Goal: Task Accomplishment & Management: Manage account settings

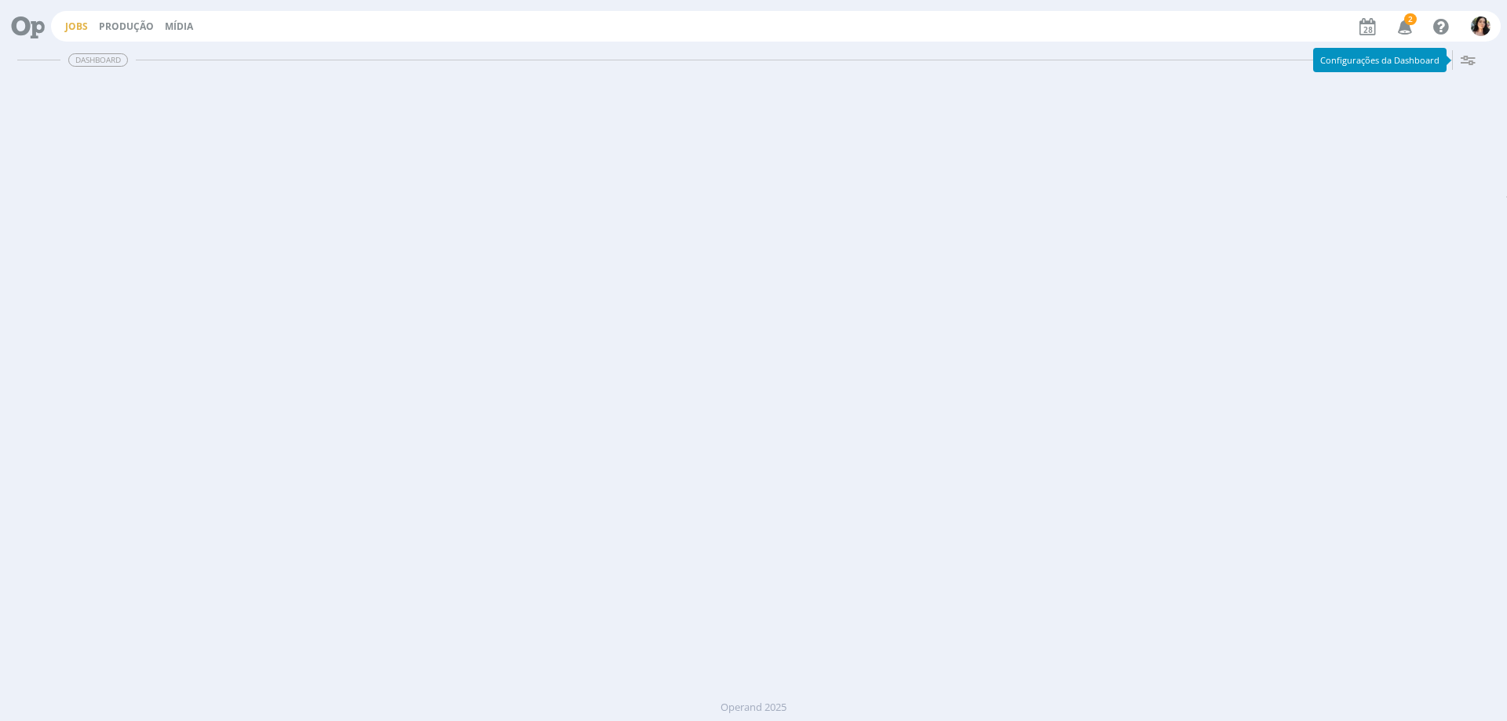
click at [75, 21] on link "Jobs" at bounding box center [76, 26] width 23 height 13
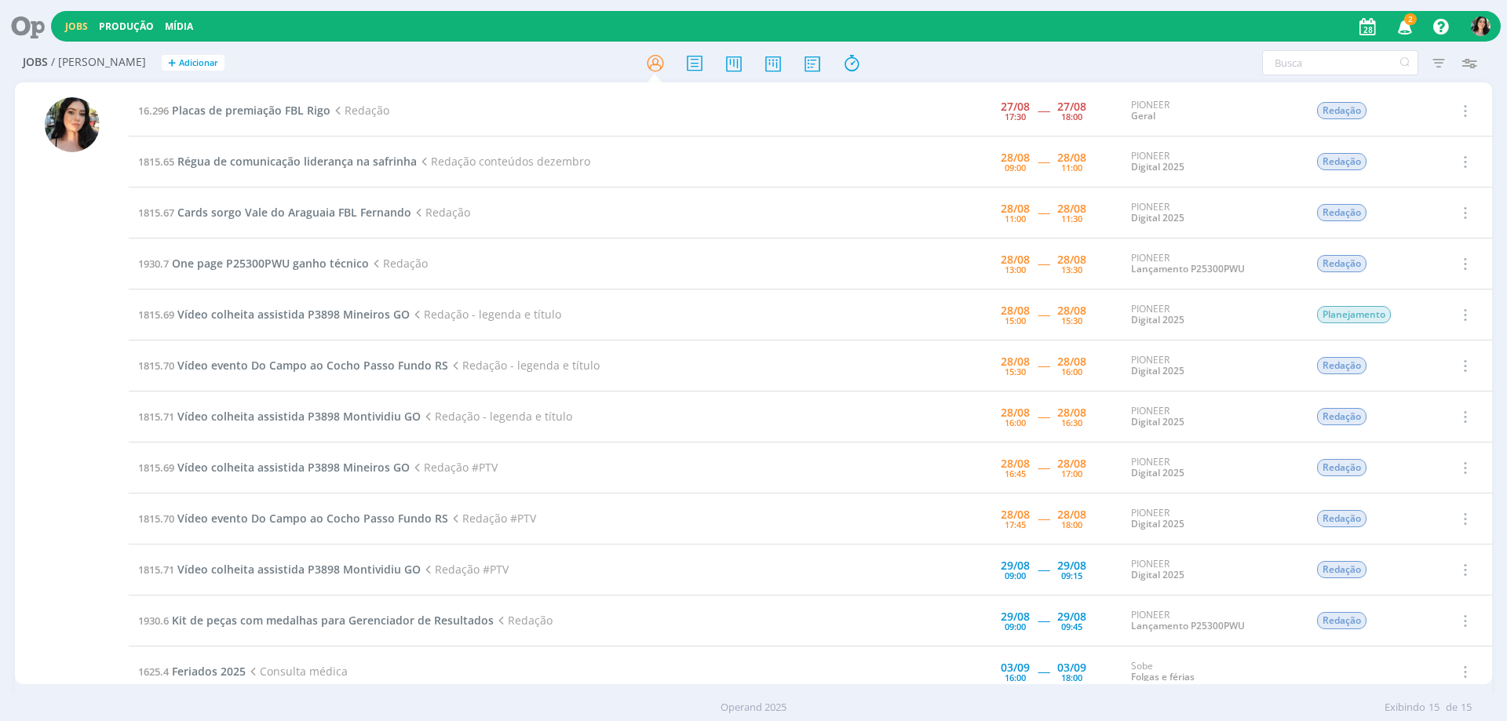
drag, startPoint x: 34, startPoint y: 26, endPoint x: 77, endPoint y: 13, distance: 44.9
click at [34, 27] on icon at bounding box center [22, 26] width 32 height 31
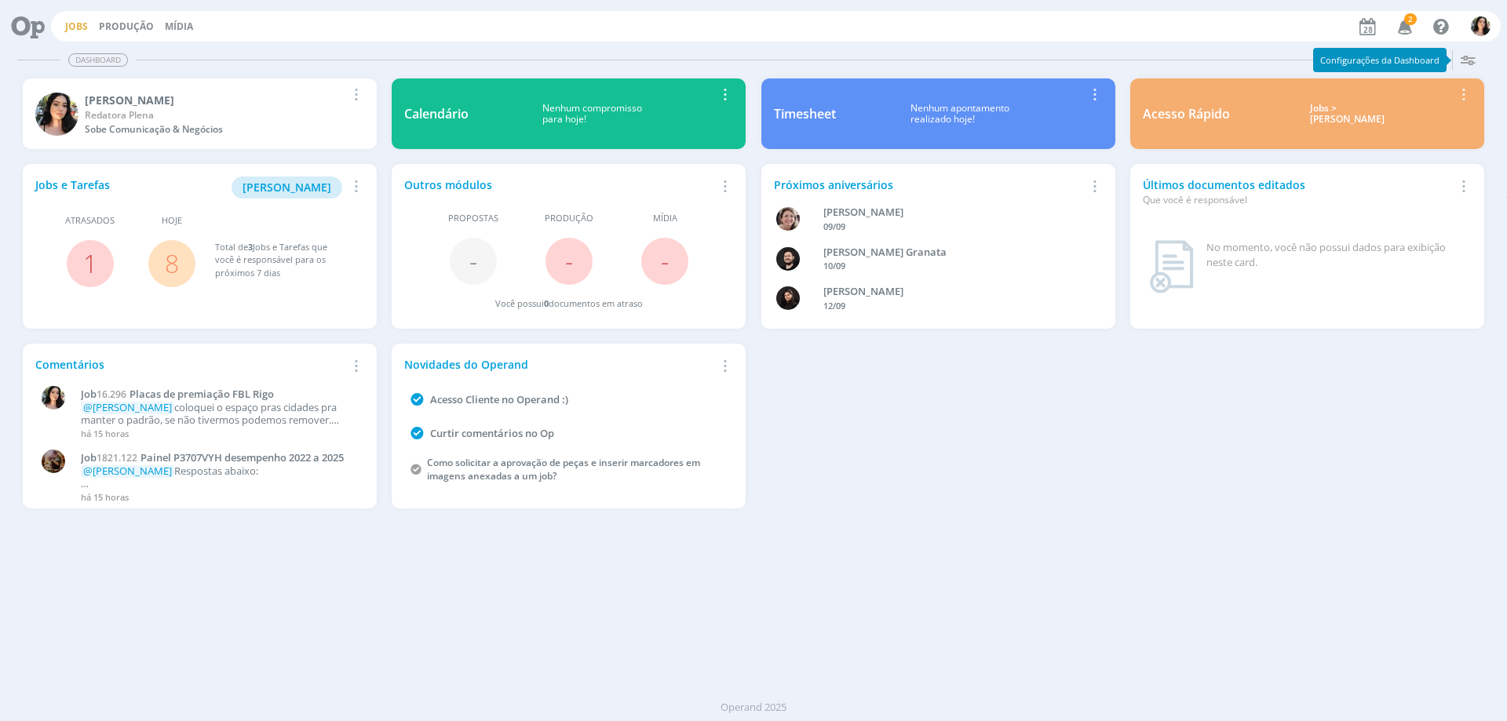
click at [65, 25] on link "Jobs" at bounding box center [76, 26] width 23 height 13
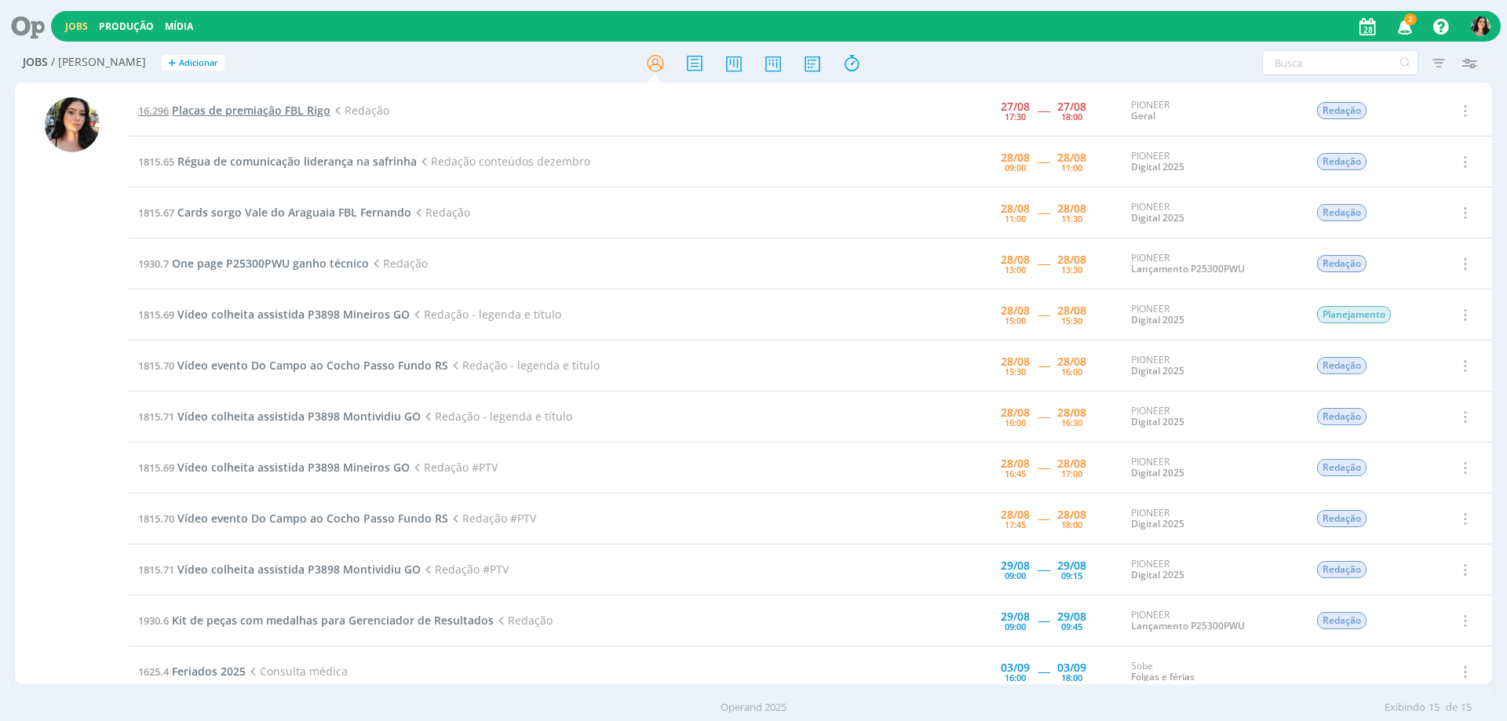
click at [246, 108] on span "Placas de premiação FBL Rigo" at bounding box center [251, 110] width 159 height 15
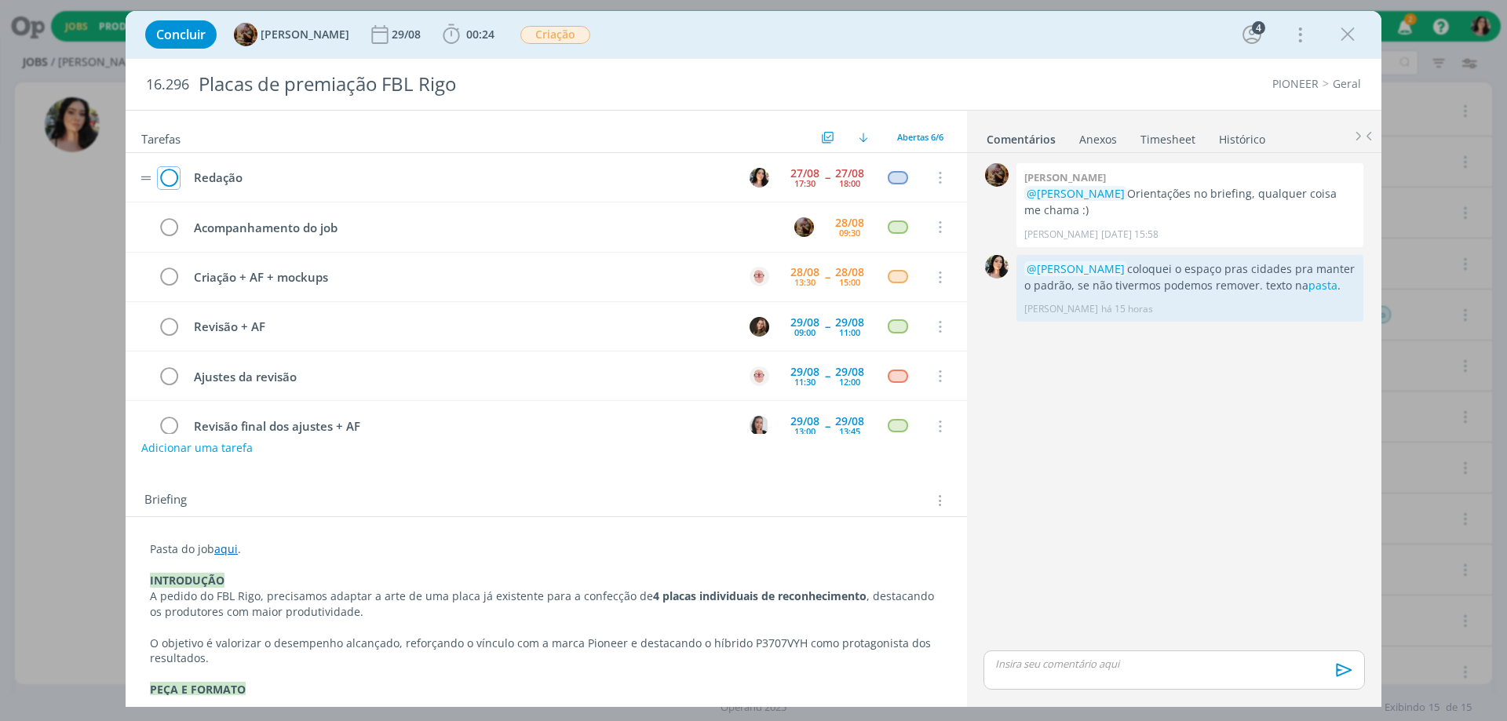
click at [173, 174] on icon "dialog" at bounding box center [169, 178] width 22 height 24
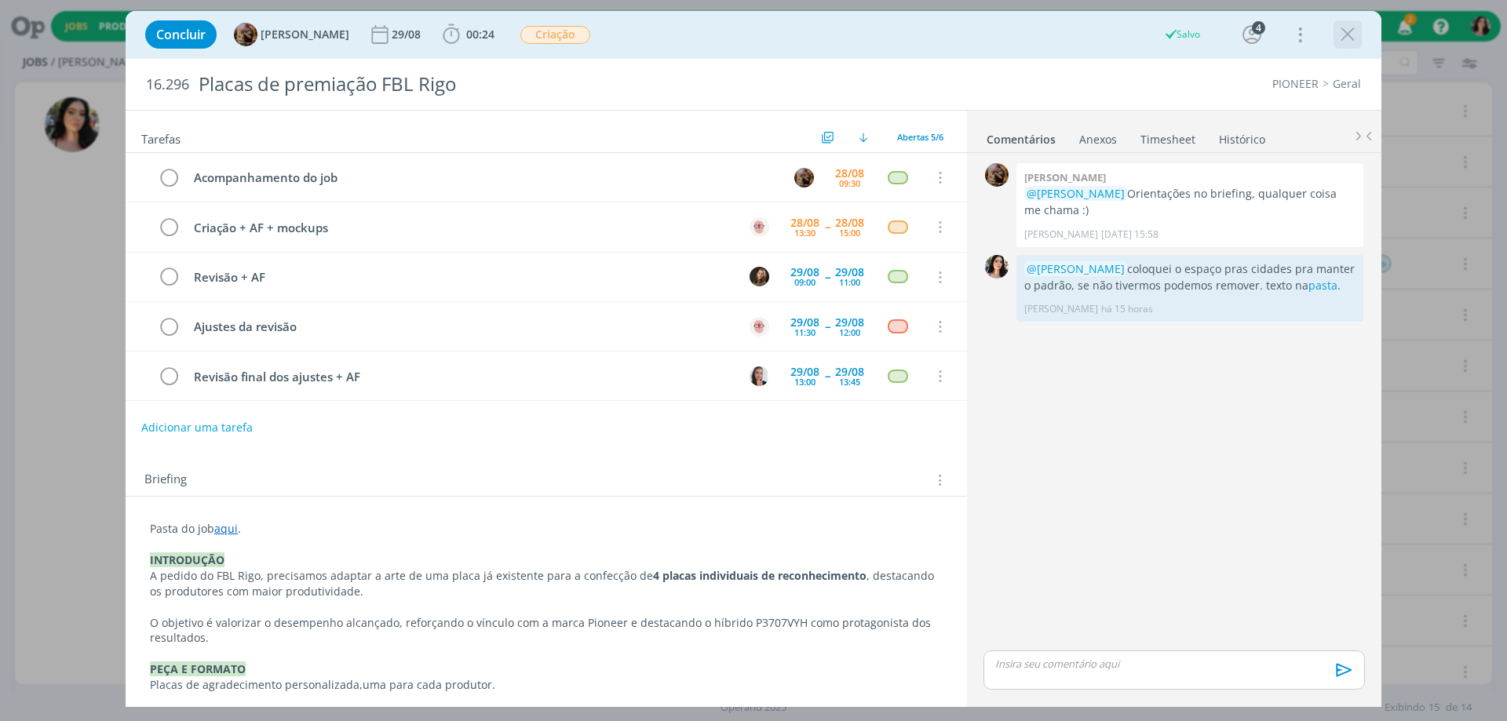
click at [1344, 32] on icon "dialog" at bounding box center [1347, 35] width 24 height 24
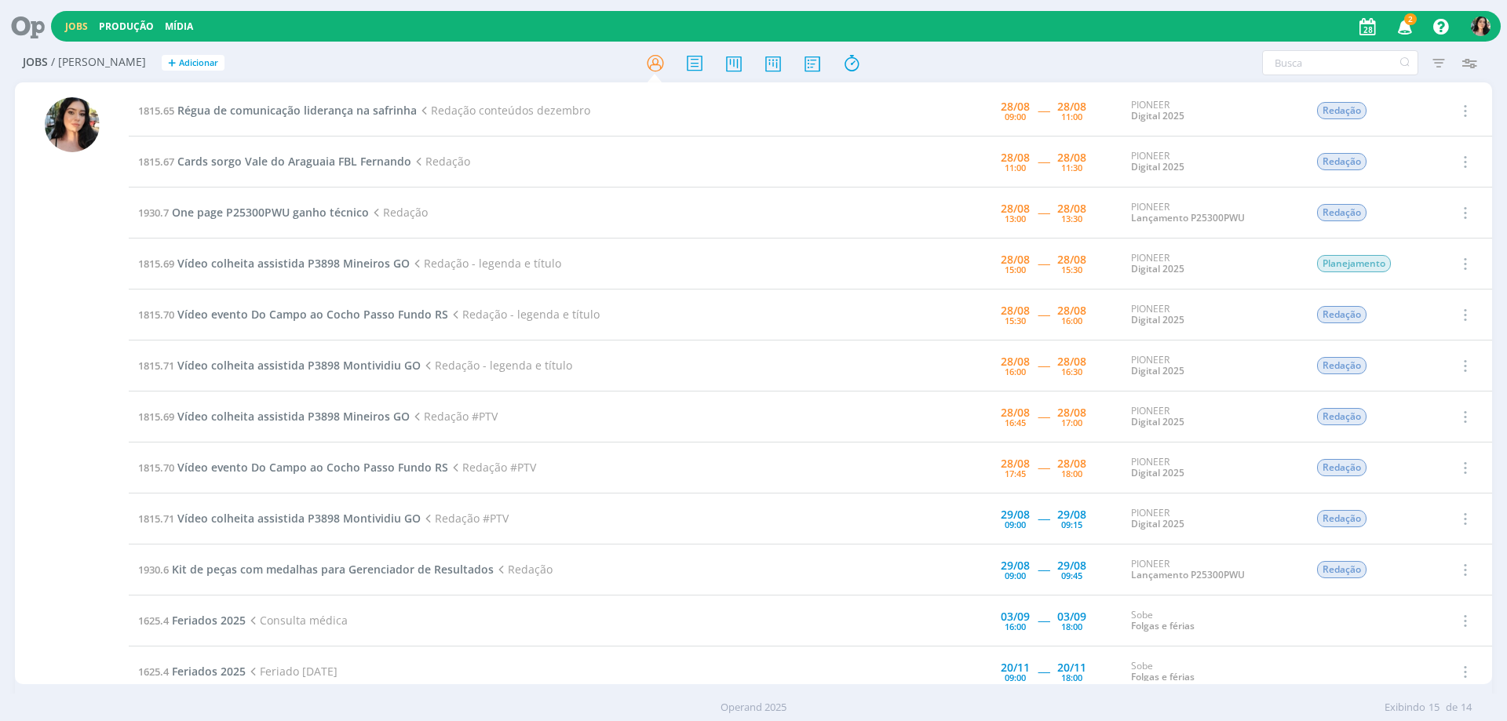
click at [20, 27] on icon at bounding box center [22, 26] width 32 height 31
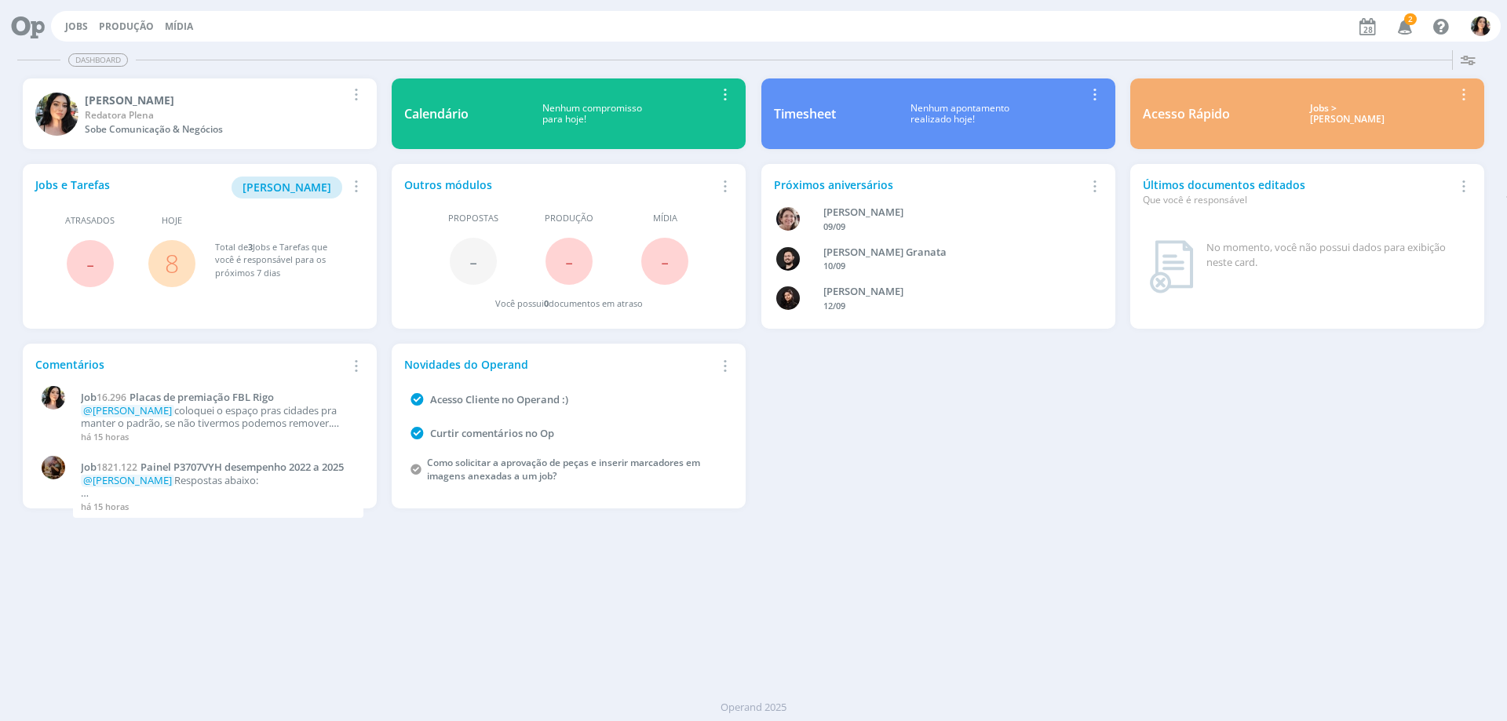
click at [85, 20] on link "Jobs" at bounding box center [76, 26] width 23 height 13
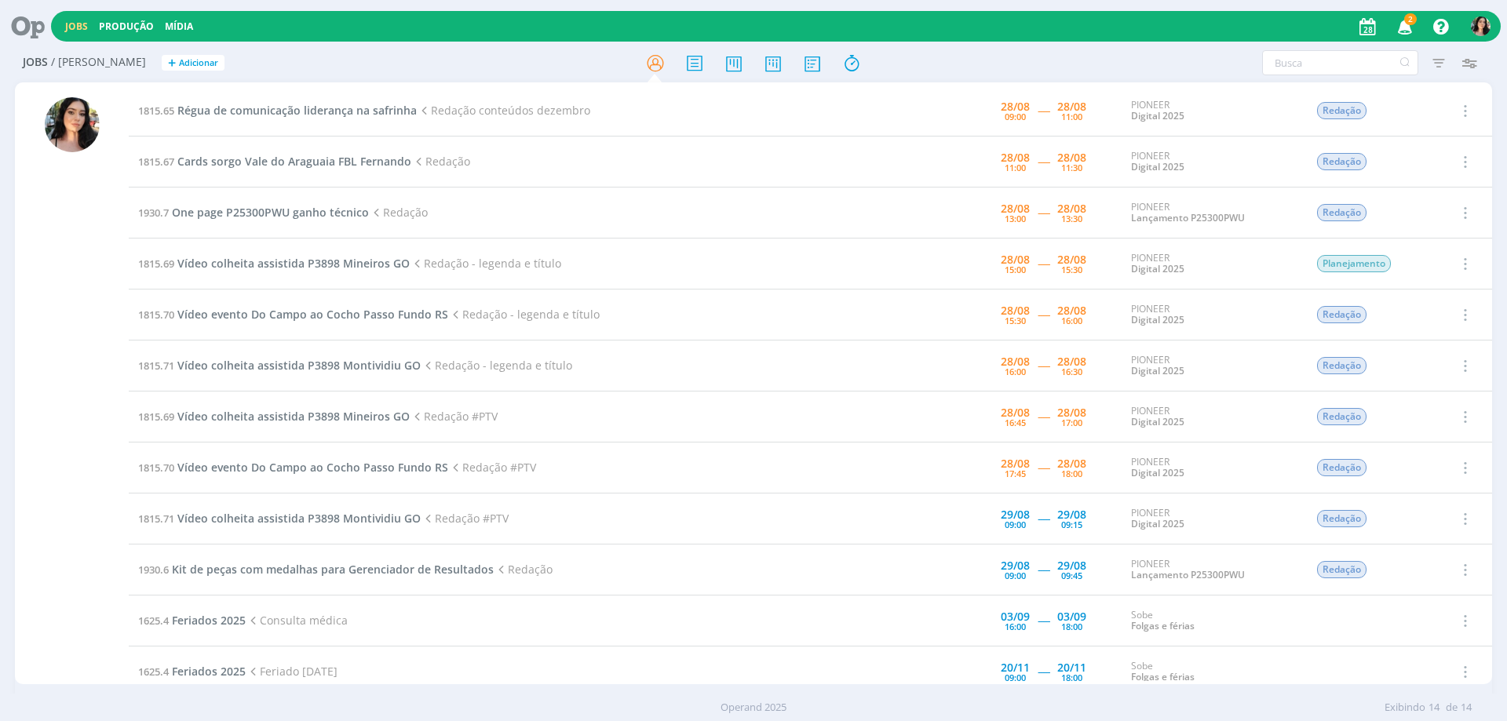
click at [2, 490] on div "Jobs / [PERSON_NAME] + Adicionar Filtros Filtrar [GEOGRAPHIC_DATA] Tipo Jobs e …" at bounding box center [753, 386] width 1507 height 685
click at [359, 114] on span "Régua de comunicação liderança na safrinha" at bounding box center [296, 110] width 239 height 15
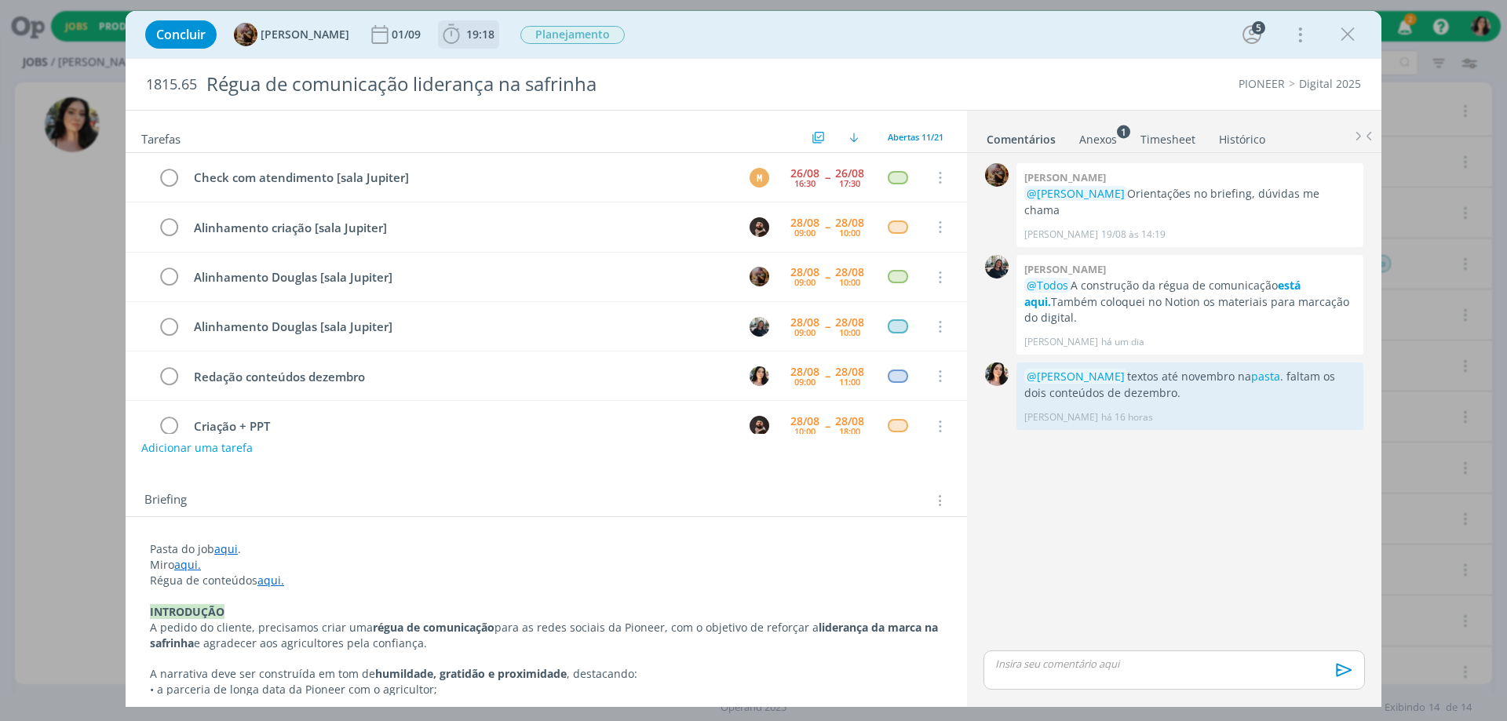
scroll to position [149, 0]
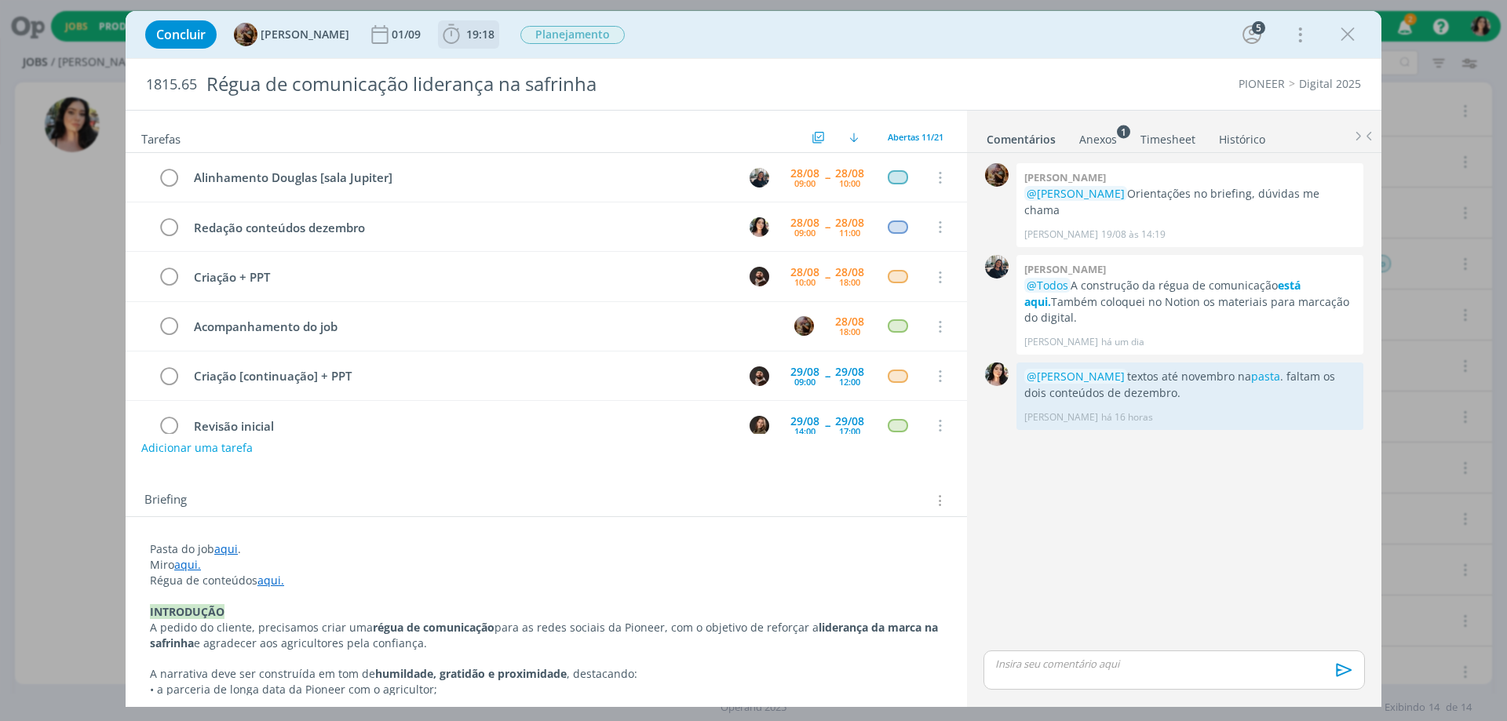
click at [494, 37] on span "19:18" at bounding box center [480, 34] width 28 height 15
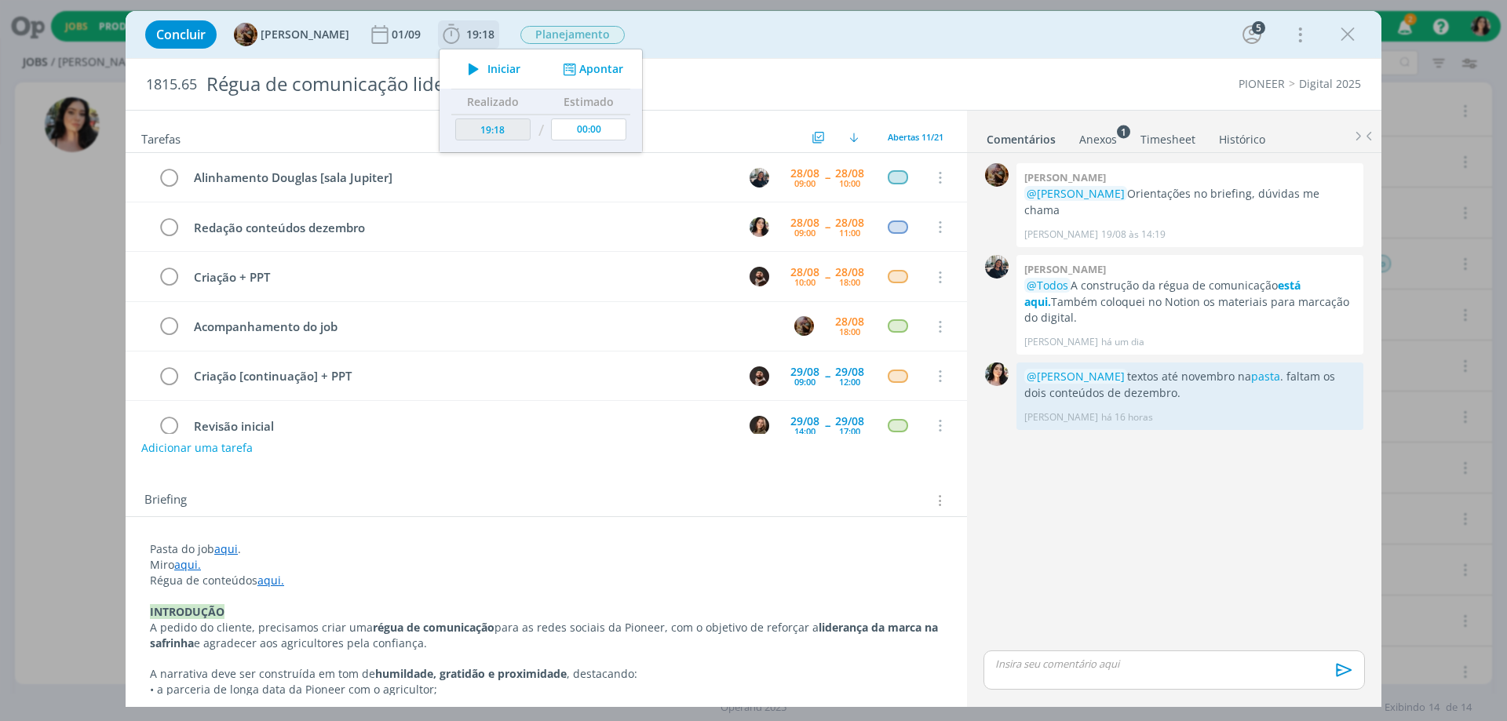
click at [501, 64] on span "Iniciar" at bounding box center [503, 69] width 33 height 11
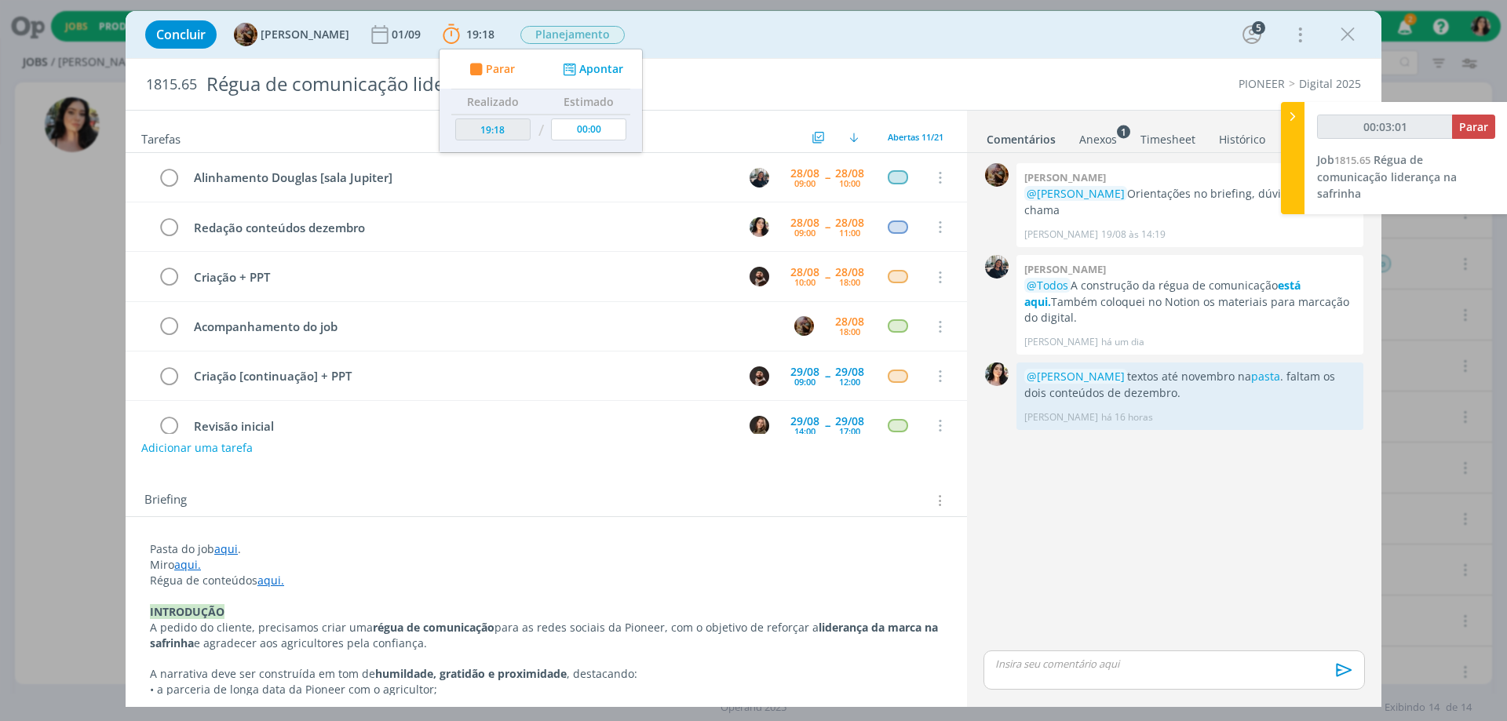
click at [767, 48] on div "Concluir [PERSON_NAME] [DATE] 19:18 Parar Apontar Data * [DATE] Horas * 00:00 T…" at bounding box center [753, 35] width 1232 height 38
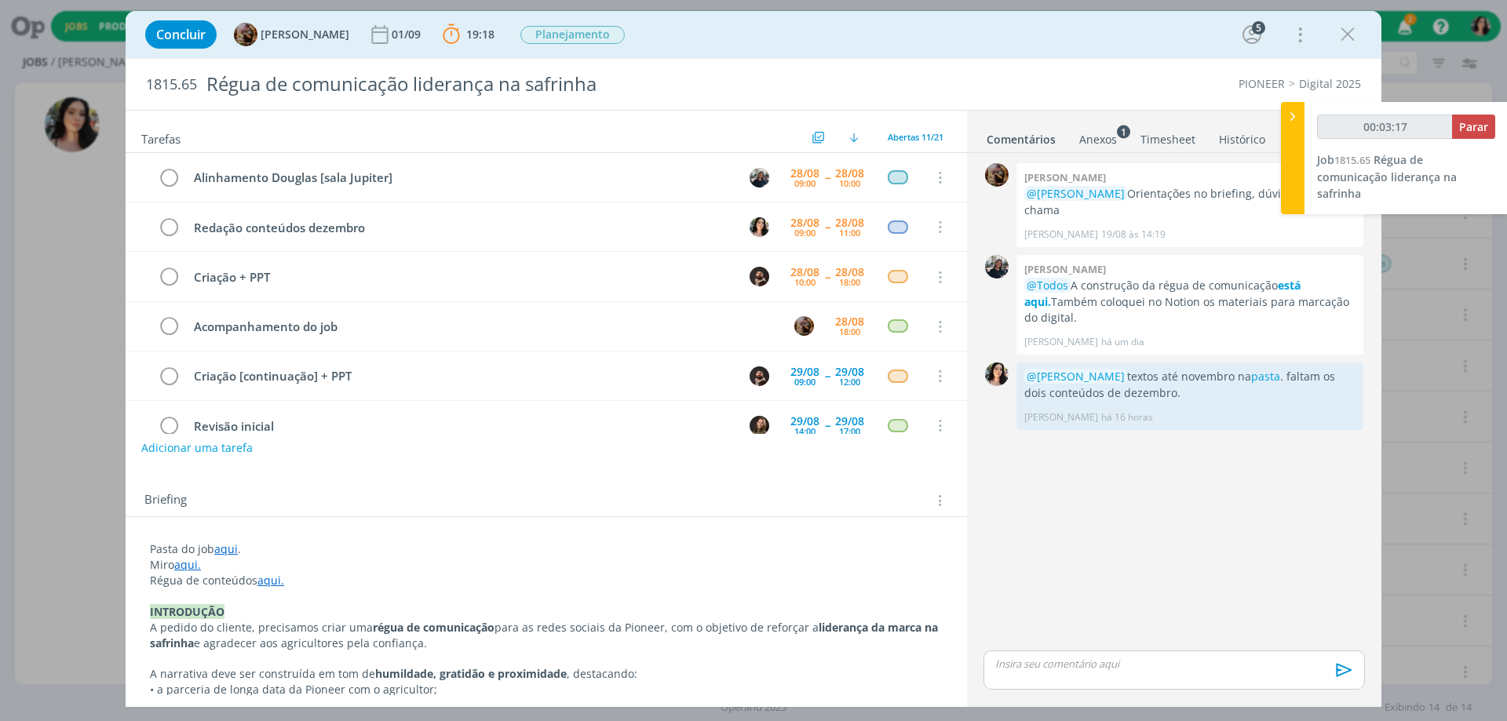
click at [230, 550] on link "aqui" at bounding box center [226, 548] width 24 height 15
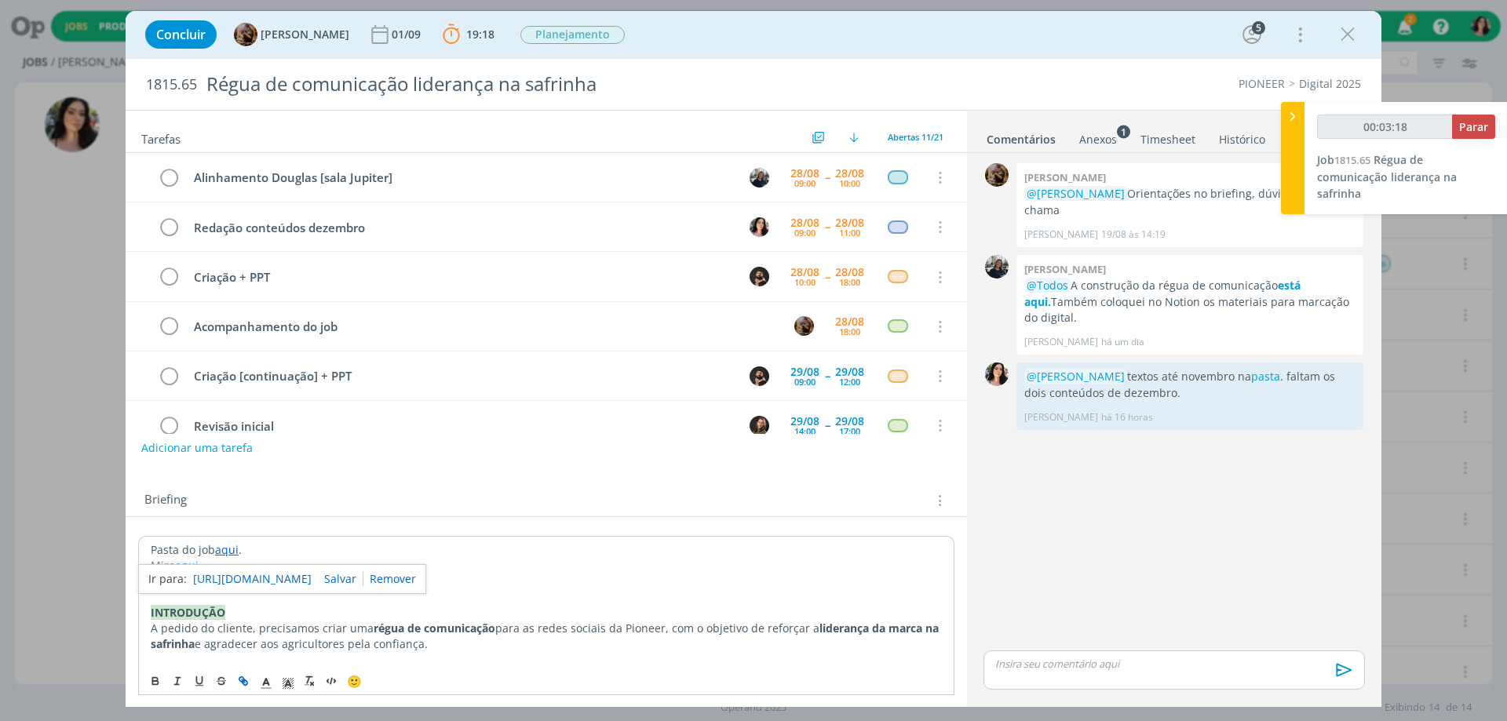
click at [233, 580] on link "[URL][DOMAIN_NAME]" at bounding box center [252, 579] width 118 height 20
type input "00:06:31"
click at [1292, 163] on div at bounding box center [1293, 158] width 24 height 112
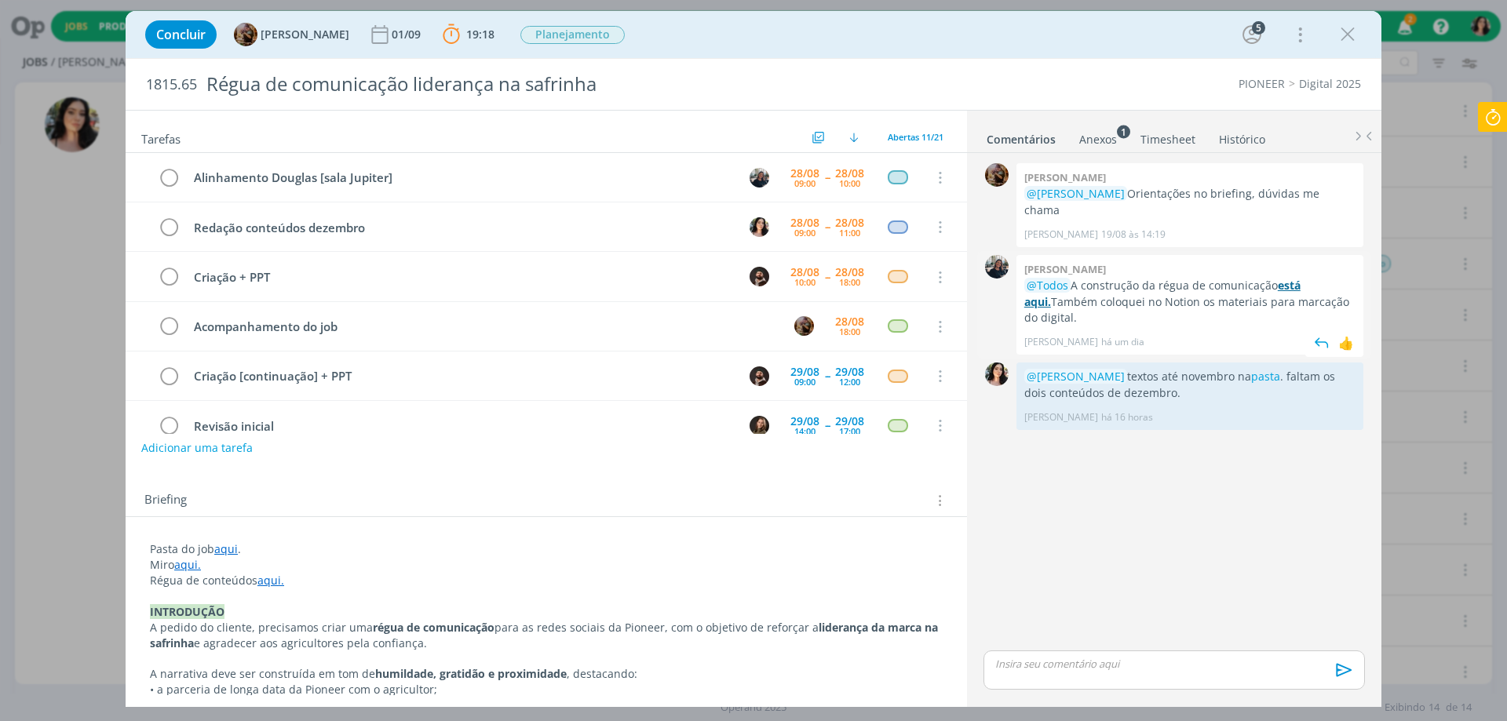
click at [1293, 278] on strong "está aqui." at bounding box center [1162, 293] width 276 height 31
click at [1499, 113] on icon at bounding box center [1492, 117] width 28 height 31
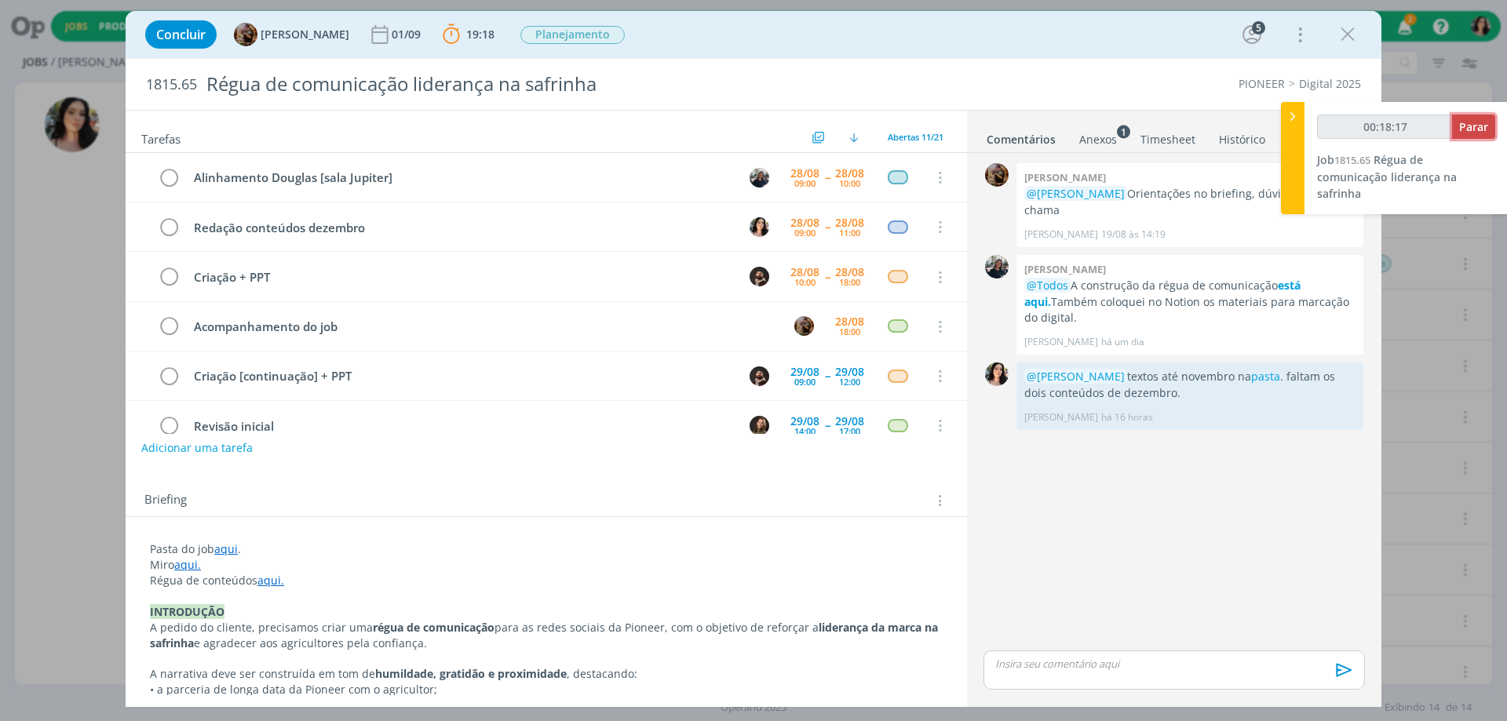
click at [1489, 125] on button "Parar" at bounding box center [1473, 127] width 43 height 24
type input "00:19:00"
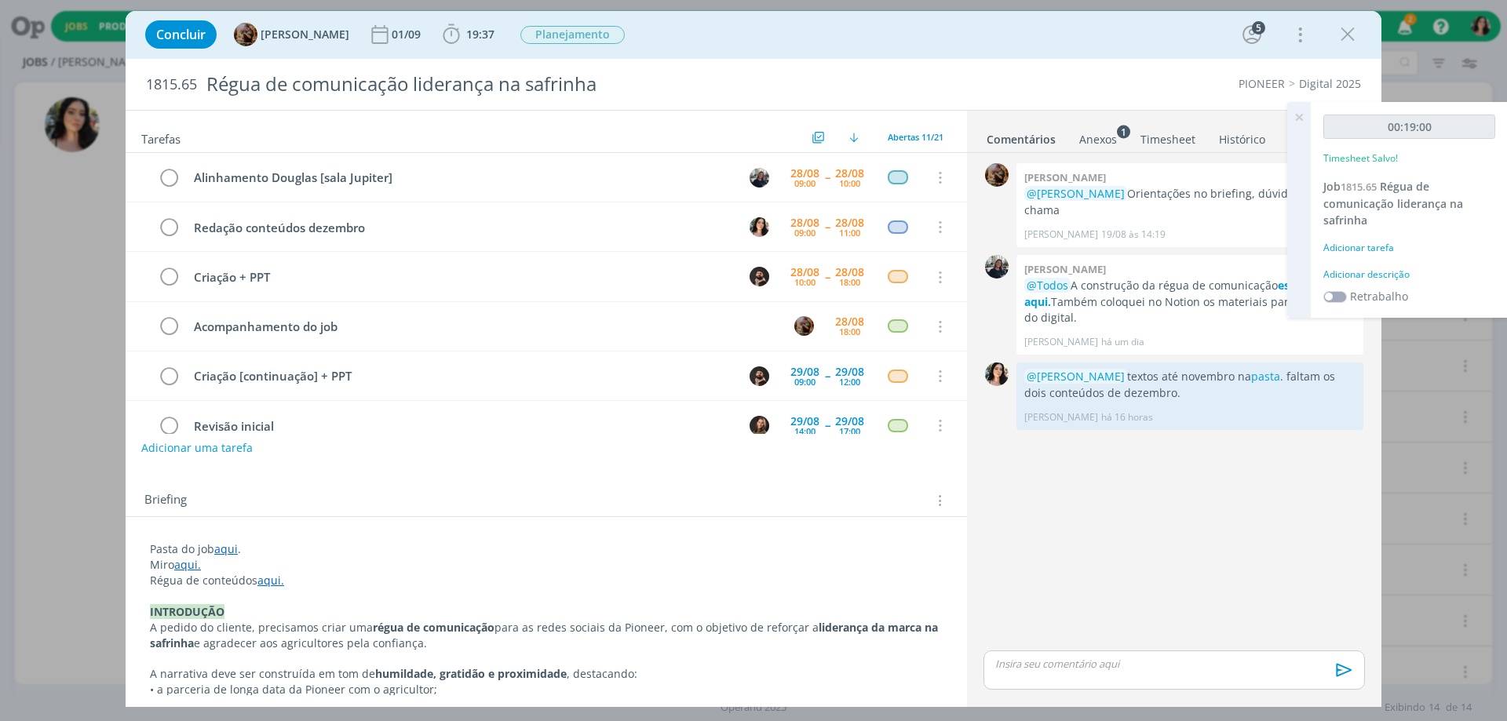
click at [1376, 268] on div "Adicionar descrição" at bounding box center [1409, 275] width 172 height 14
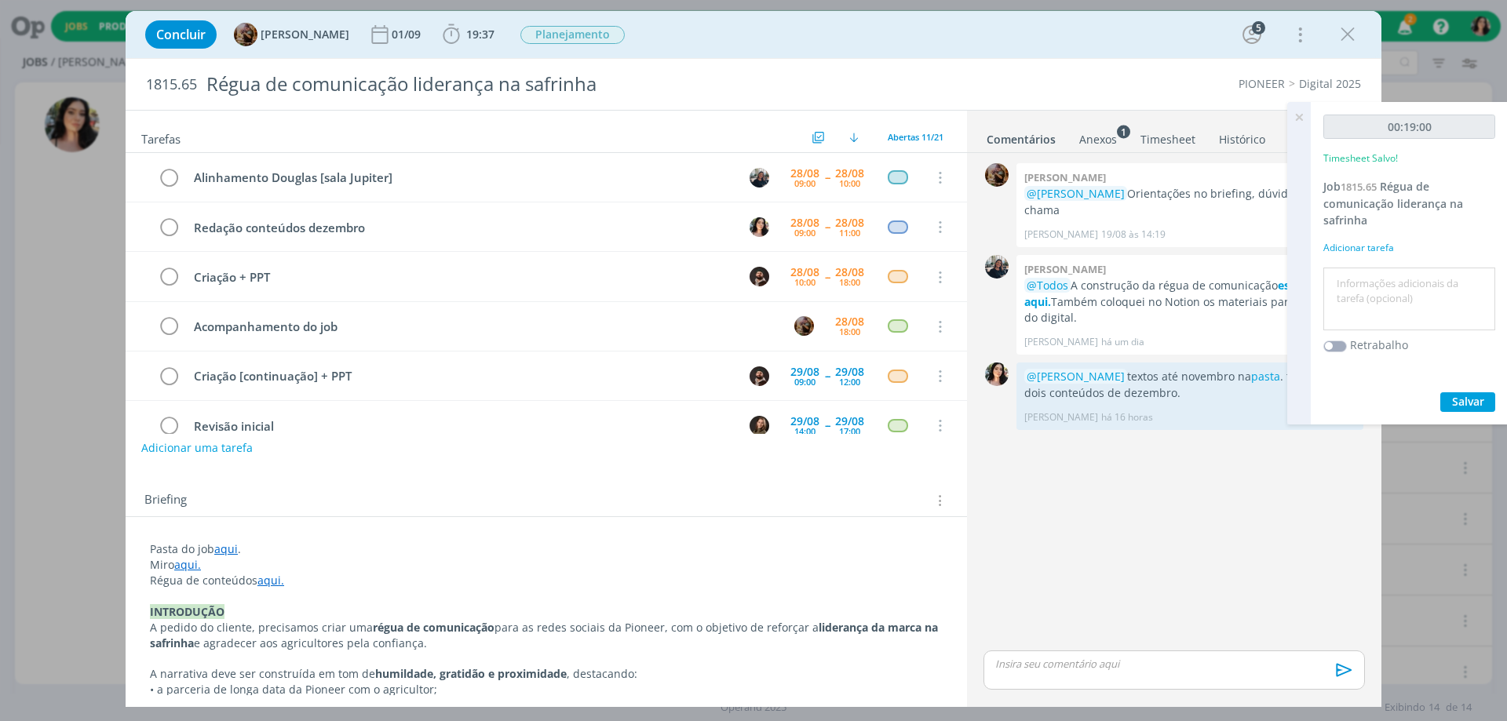
click at [1376, 272] on textarea at bounding box center [1409, 299] width 164 height 56
type textarea "Redação."
click at [1458, 406] on span "Salvar" at bounding box center [1468, 401] width 32 height 15
click at [1461, 389] on div "00:19:00 Timesheet Salvo! Job 1815.65 Régua de comunicação liderança na safrinh…" at bounding box center [1408, 263] width 197 height 322
click at [1471, 407] on span "Salvar" at bounding box center [1468, 401] width 32 height 15
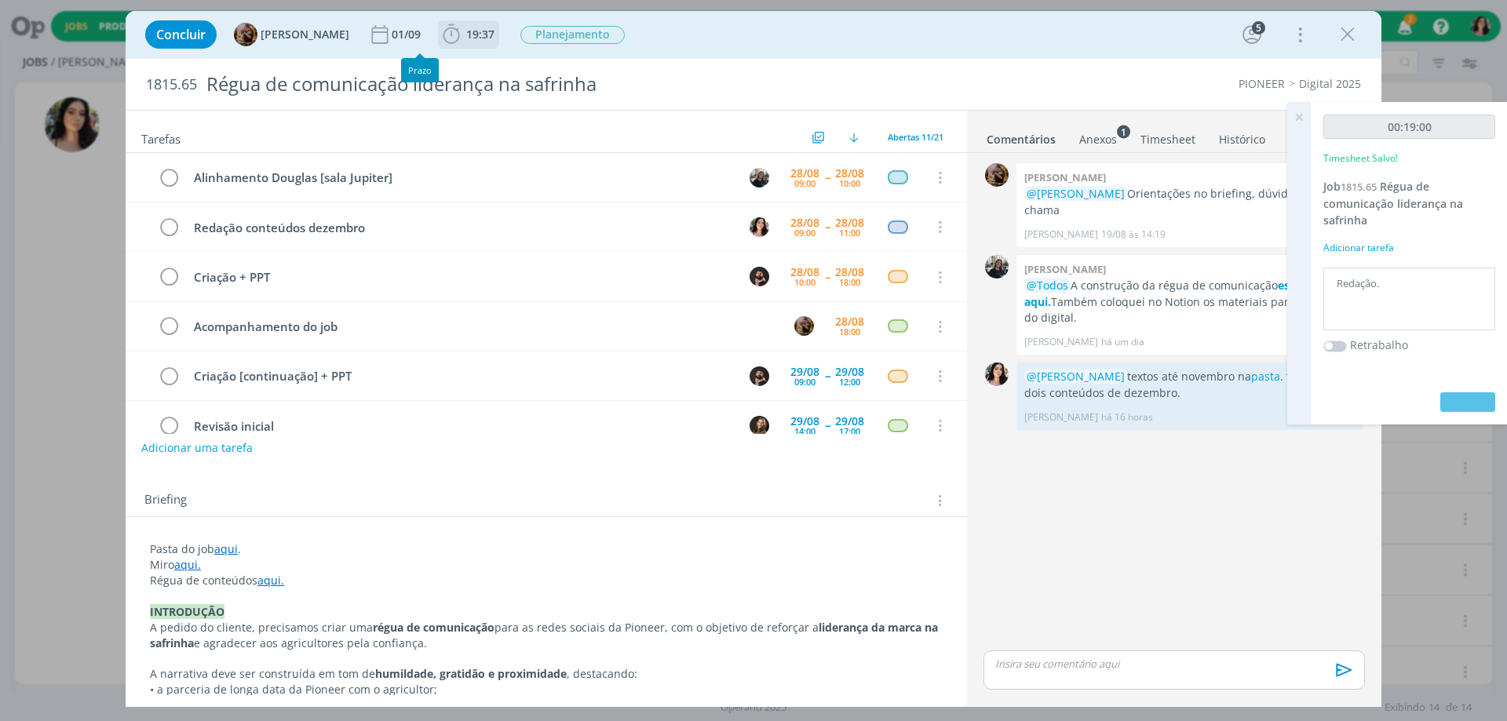
click at [463, 33] on icon "dialog" at bounding box center [451, 35] width 24 height 24
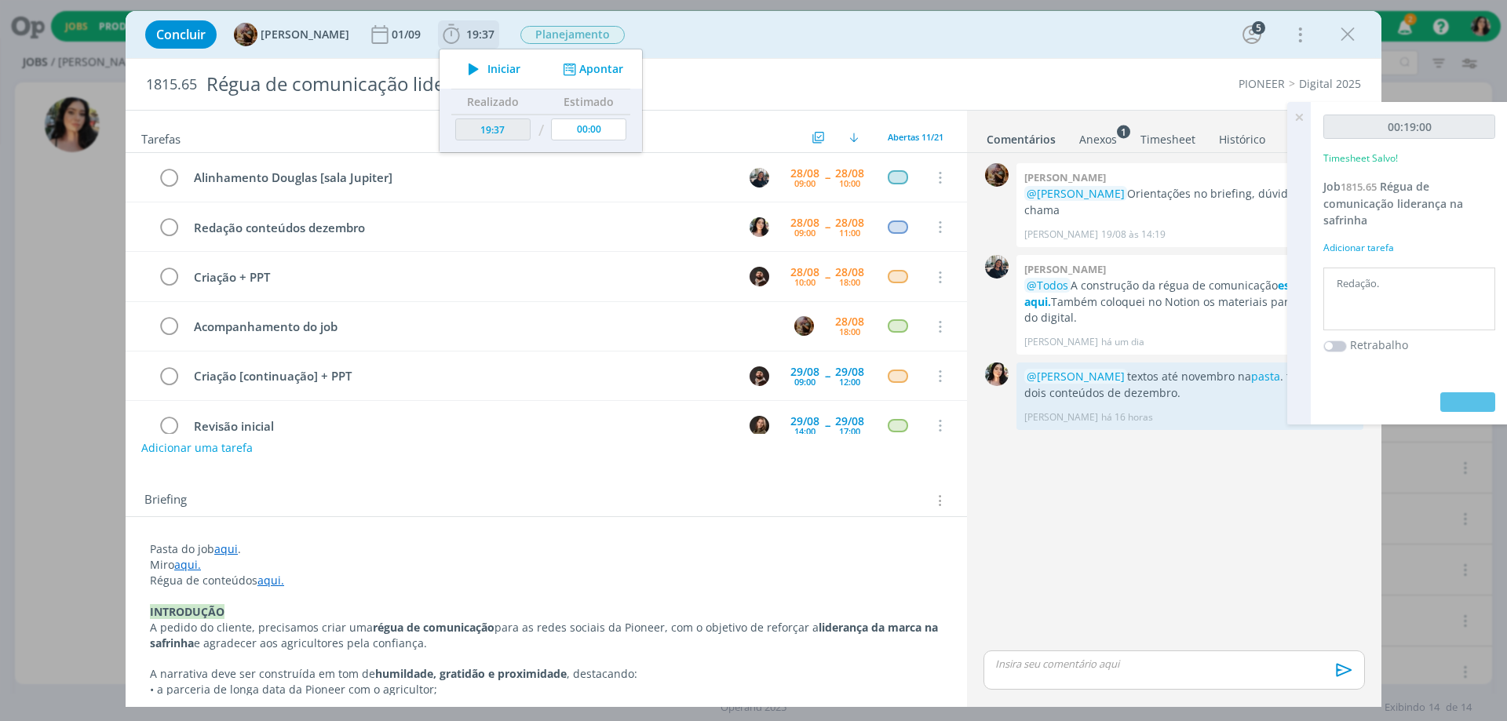
click at [487, 77] on icon "dialog" at bounding box center [473, 69] width 27 height 20
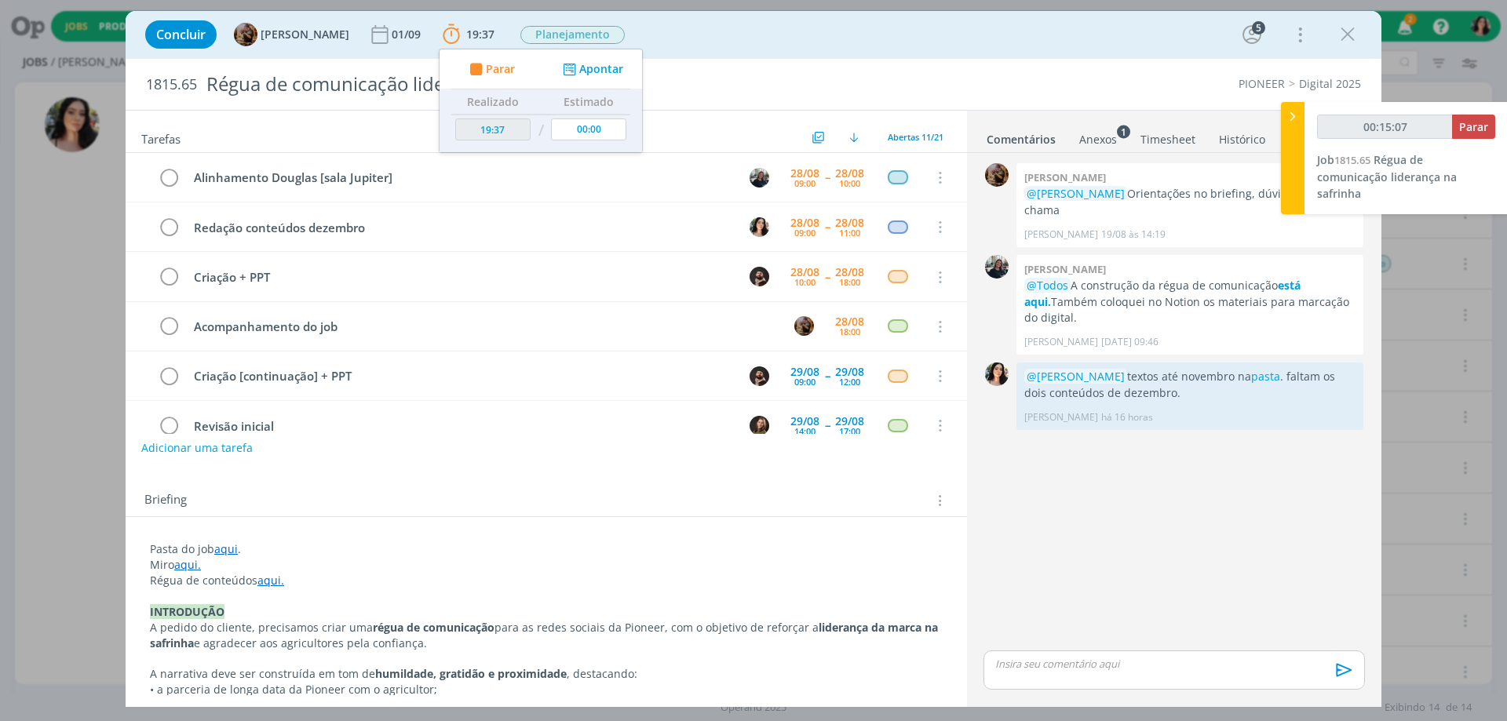
type input "00:15:08"
type input "20:07"
click at [357, 499] on span "[DATE] 10:05" at bounding box center [358, 500] width 57 height 13
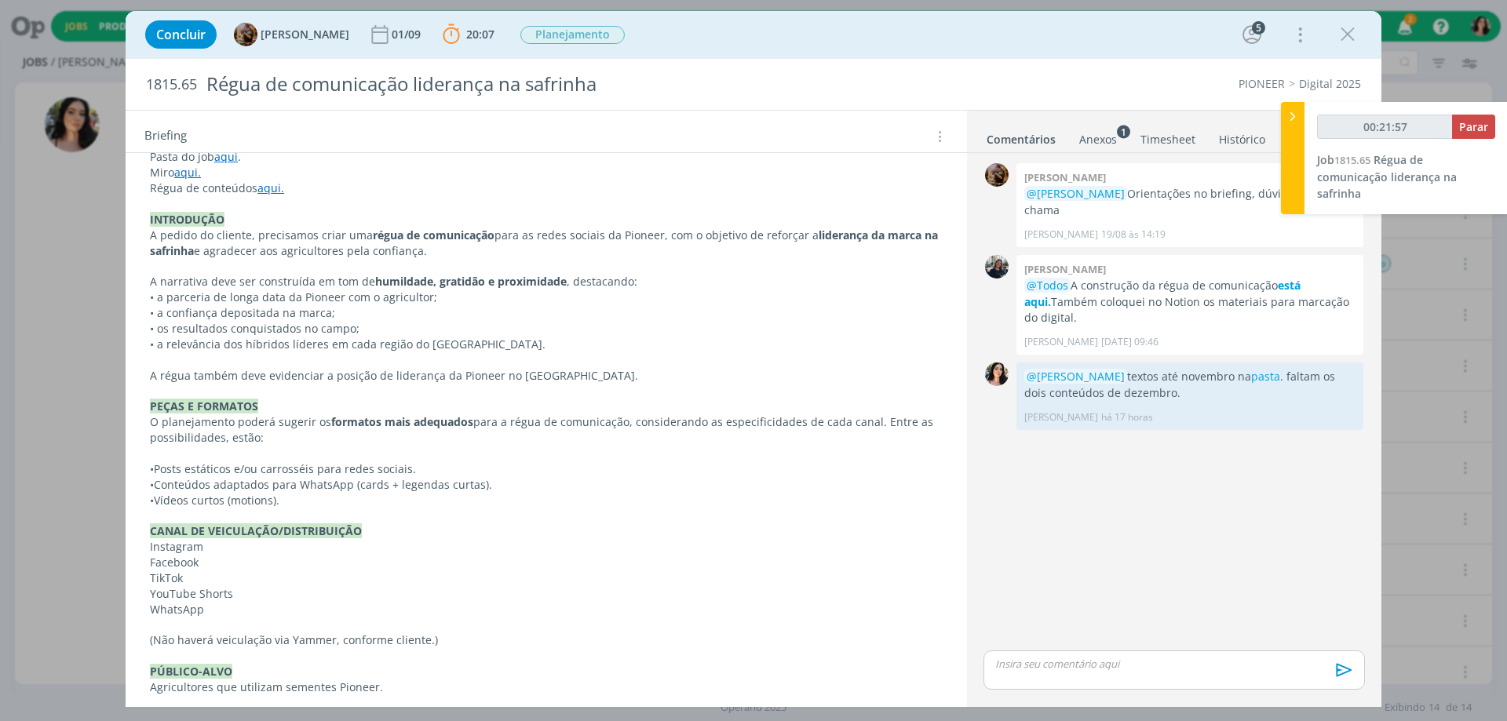
scroll to position [0, 0]
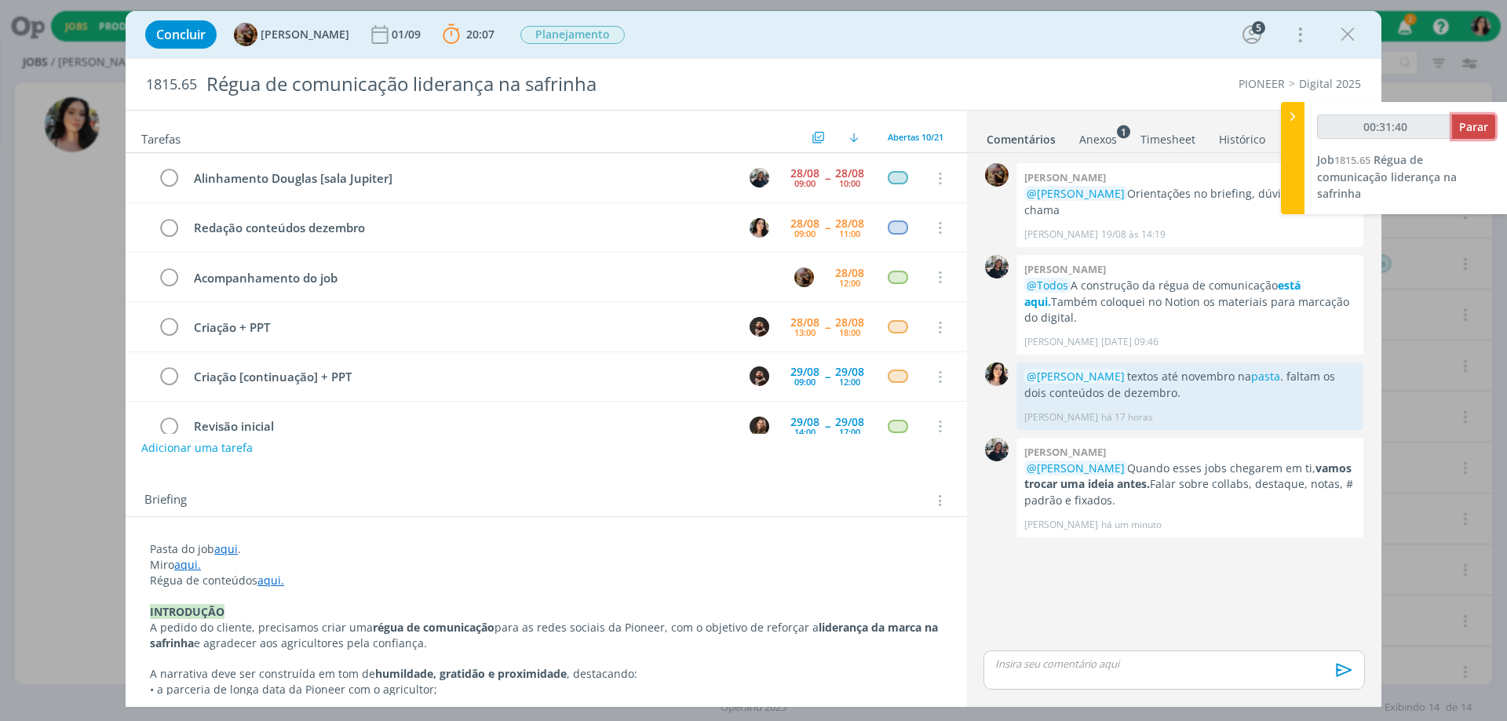
click at [1470, 133] on span "Parar" at bounding box center [1473, 126] width 29 height 15
type input "00:32:00"
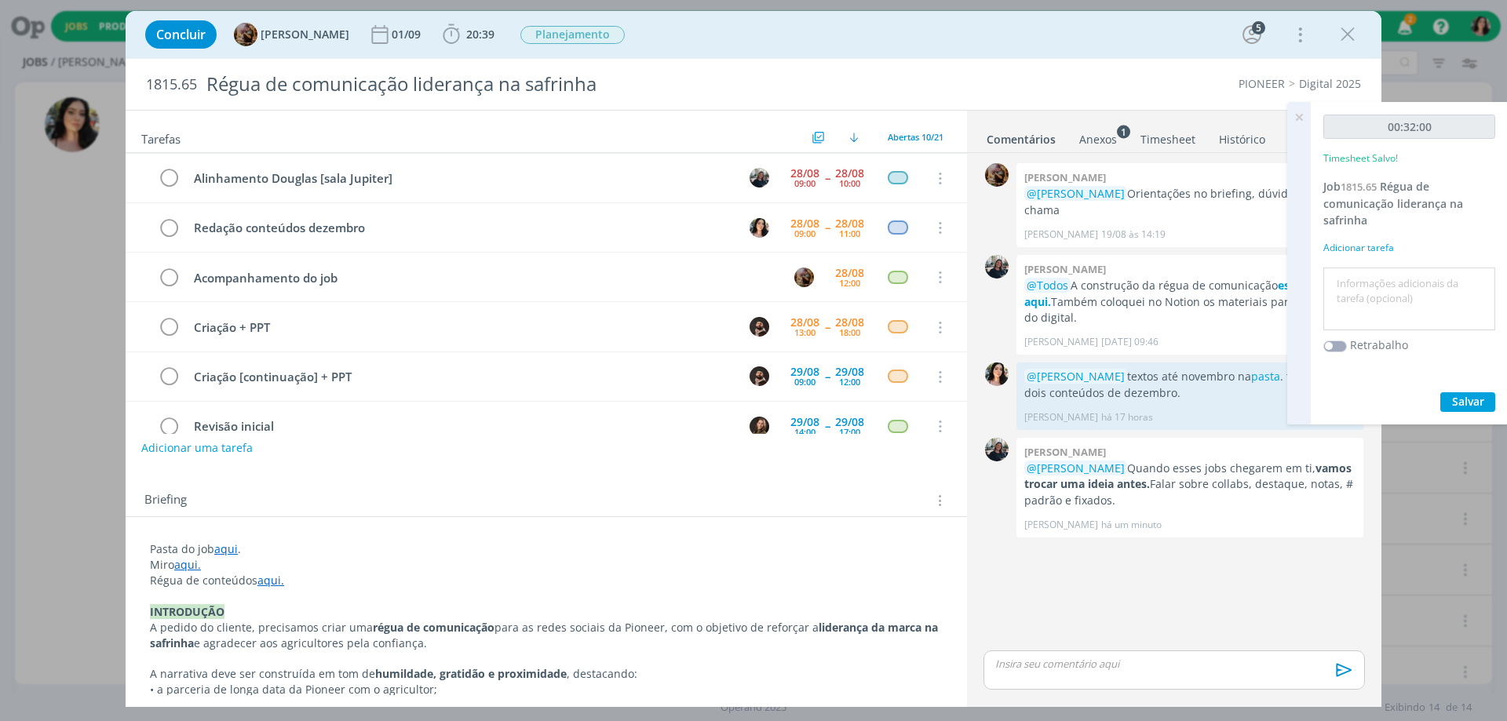
click at [1413, 283] on textarea at bounding box center [1409, 299] width 164 height 56
type textarea "Redação."
click at [1482, 393] on button "Salvar" at bounding box center [1467, 402] width 55 height 20
drag, startPoint x: 481, startPoint y: 41, endPoint x: 491, endPoint y: 47, distance: 12.0
click at [482, 41] on span "20:39" at bounding box center [480, 34] width 28 height 15
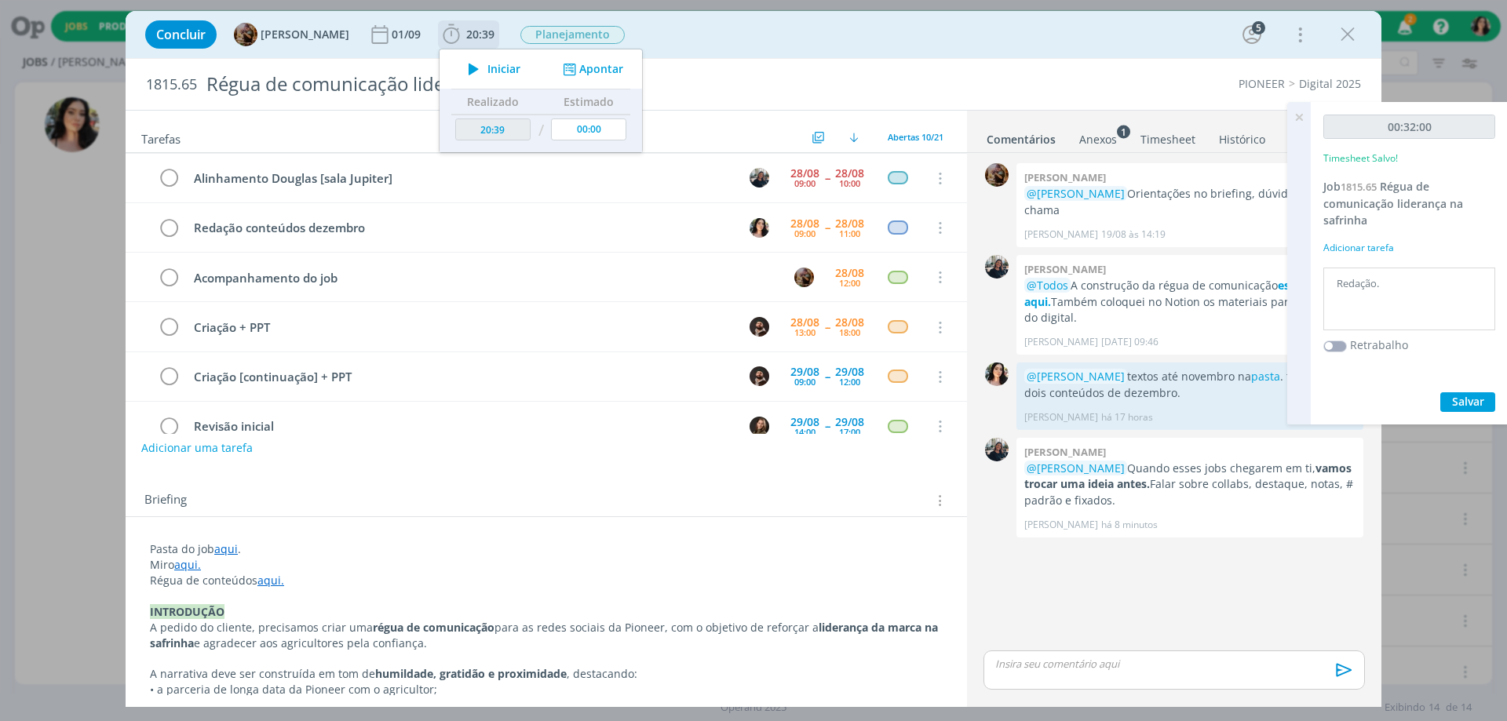
click at [505, 71] on span "Iniciar" at bounding box center [503, 69] width 33 height 11
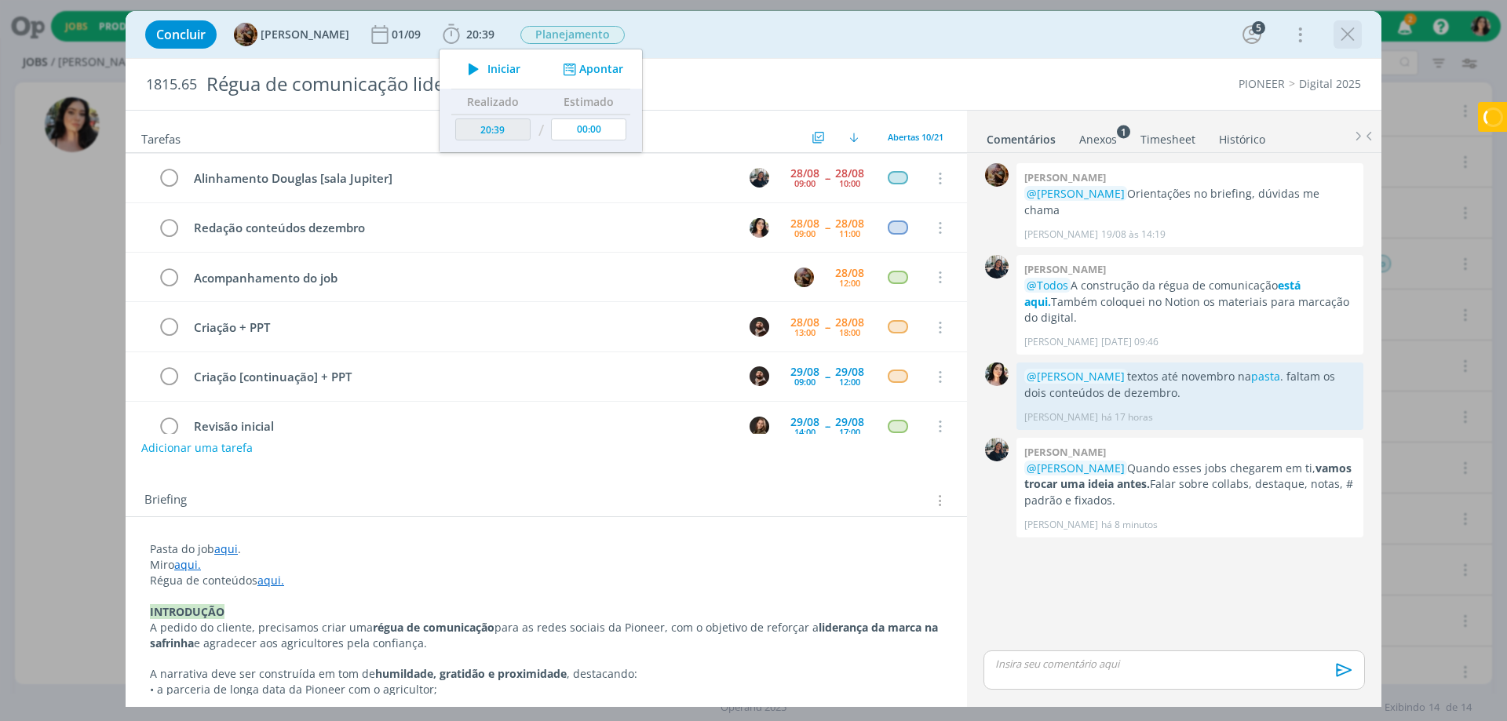
click at [1347, 34] on icon "dialog" at bounding box center [1347, 35] width 24 height 24
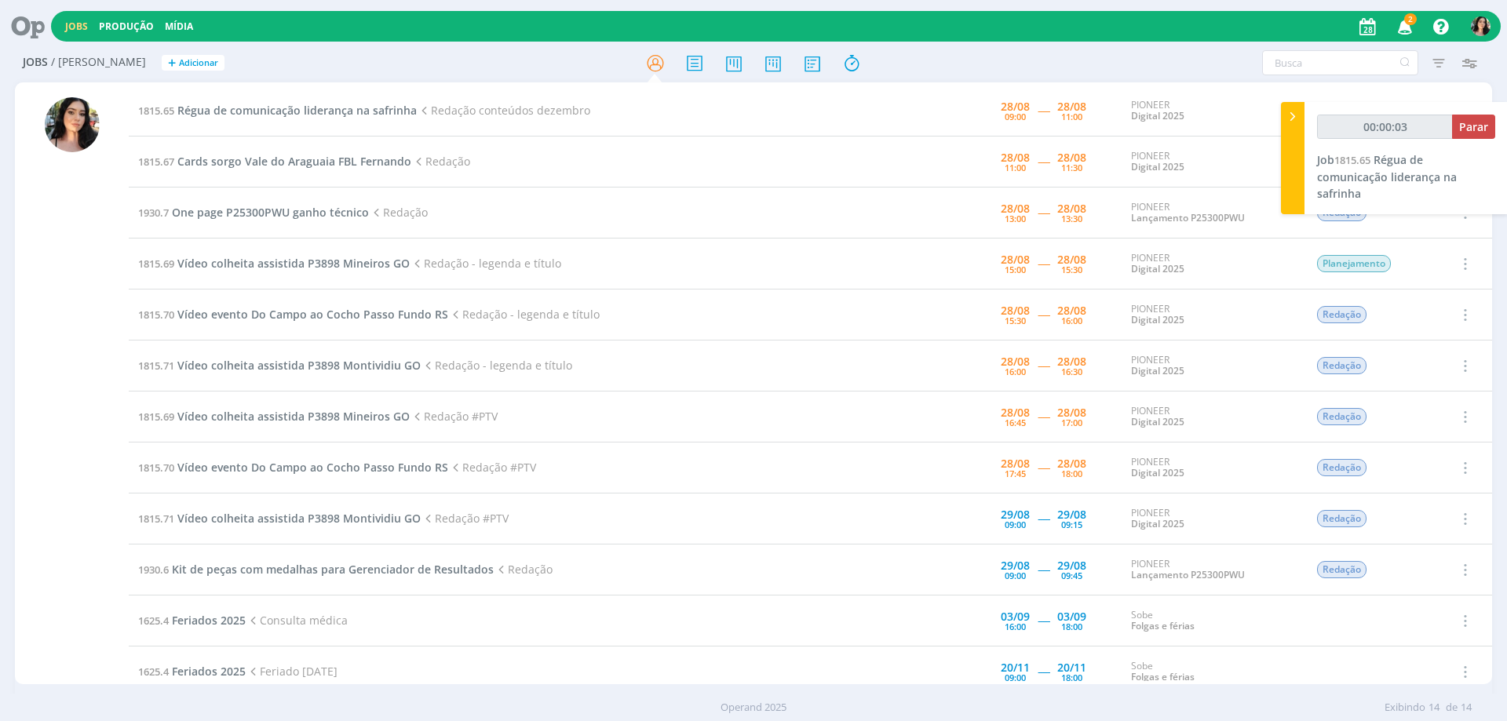
click at [32, 20] on icon at bounding box center [22, 26] width 32 height 31
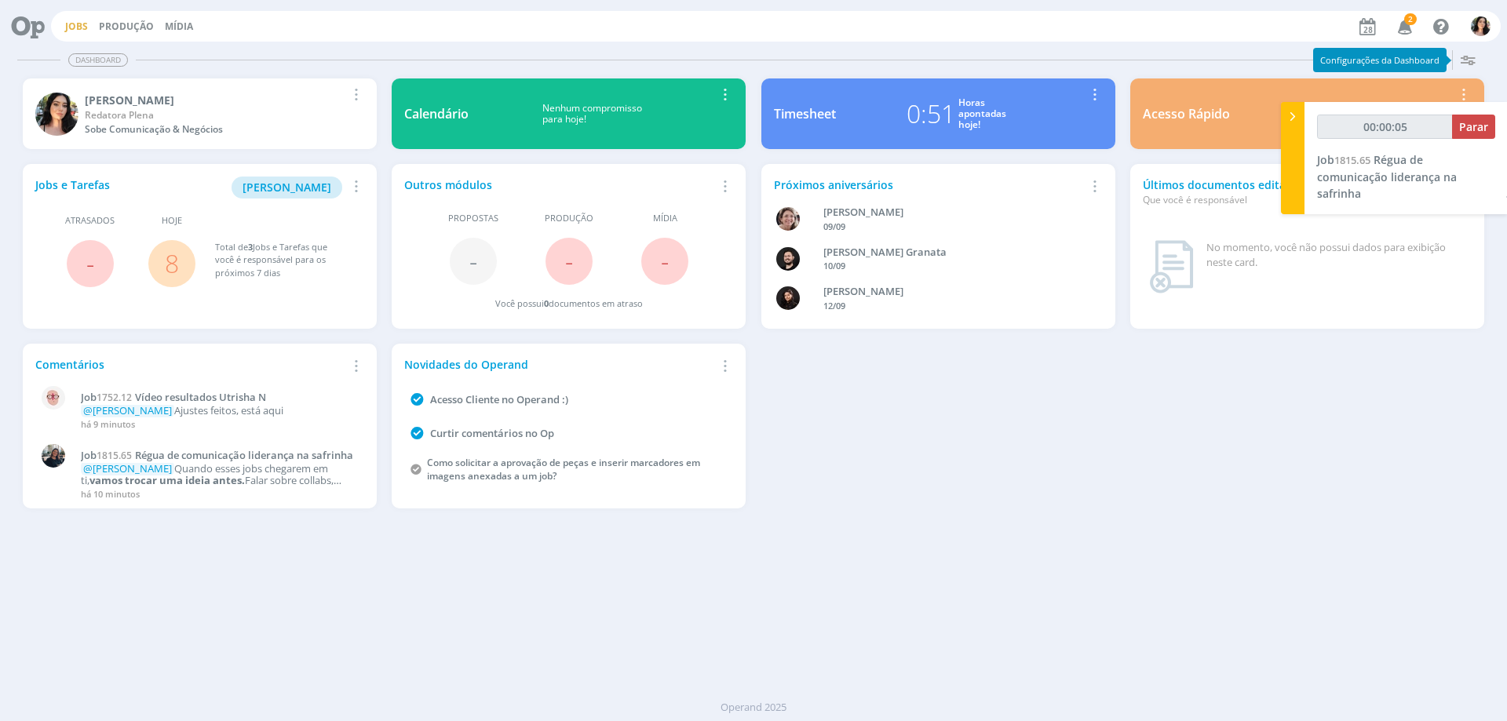
click at [83, 24] on link "Jobs" at bounding box center [76, 26] width 23 height 13
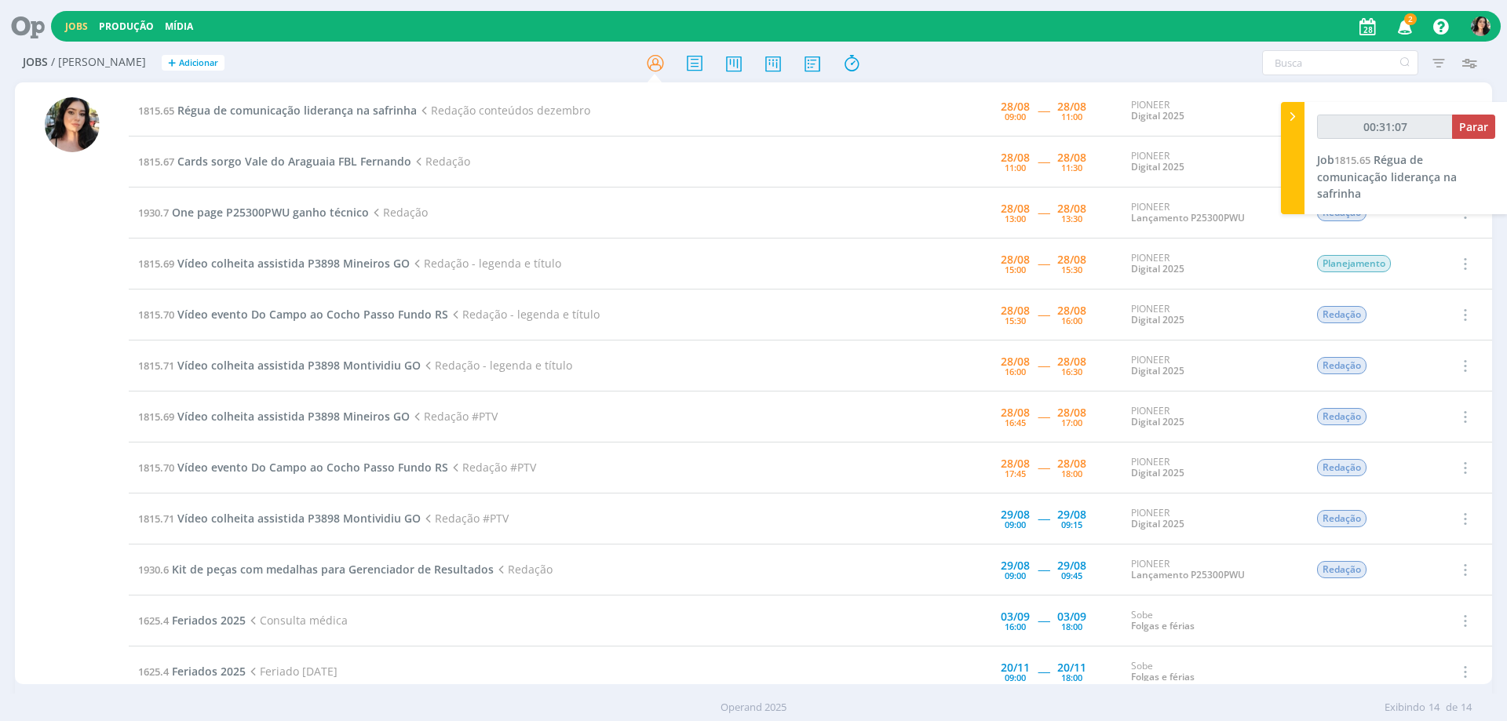
type input "00:32:07"
